Goal: Find specific page/section: Find specific page/section

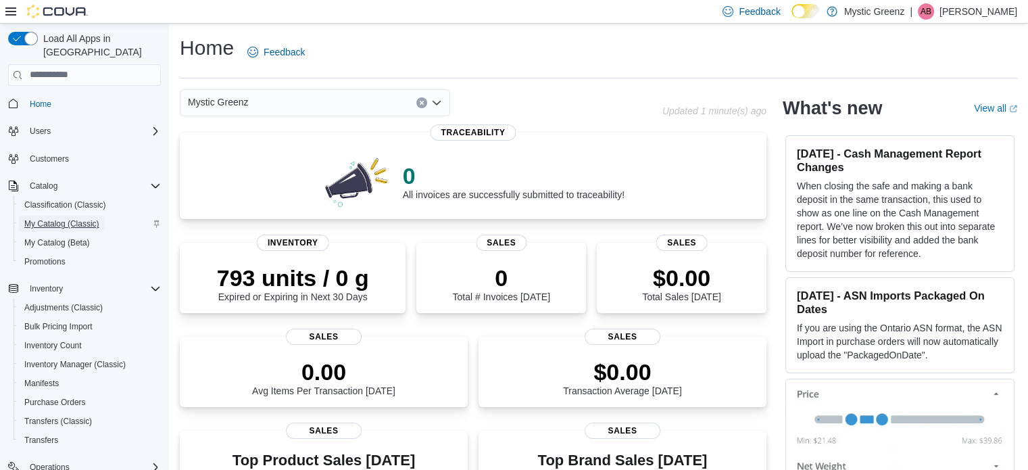
click at [40, 218] on span "My Catalog (Classic)" at bounding box center [61, 223] width 75 height 11
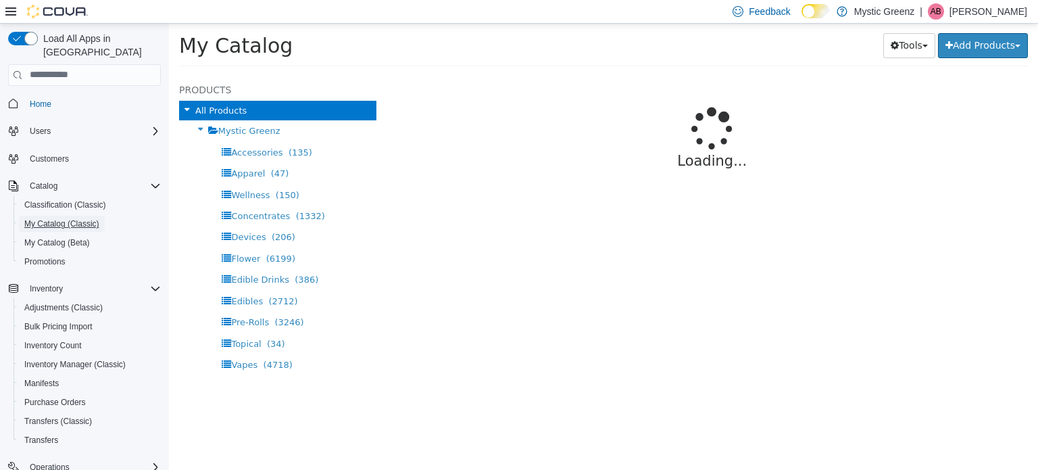
select select "**********"
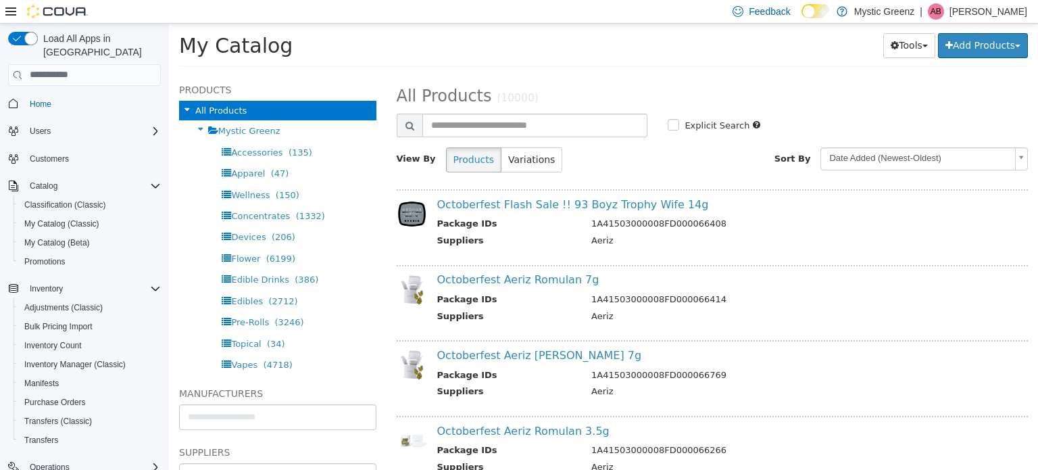
drag, startPoint x: 474, startPoint y: 168, endPoint x: 632, endPoint y: 48, distance: 198.1
click at [632, 48] on div "Tools Merge Products Map Private Products Bulk Product Editor Export Add Produc…" at bounding box center [788, 44] width 478 height 25
